Goal: Transaction & Acquisition: Purchase product/service

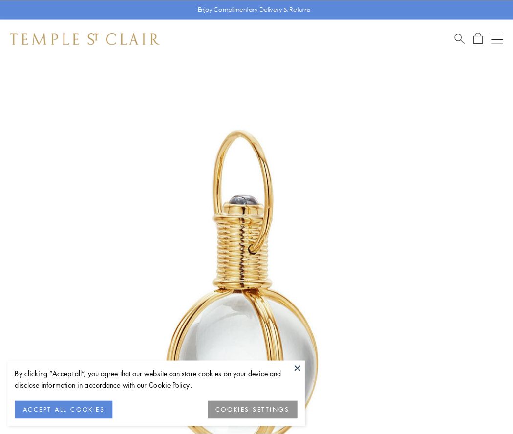
scroll to position [255, 0]
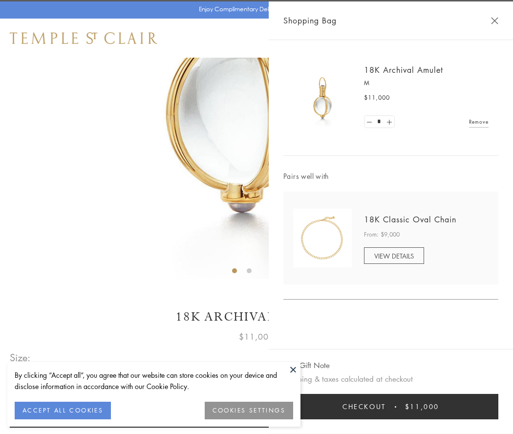
click at [391, 407] on button "Checkout $11,000" at bounding box center [390, 406] width 215 height 25
